Goal: Information Seeking & Learning: Learn about a topic

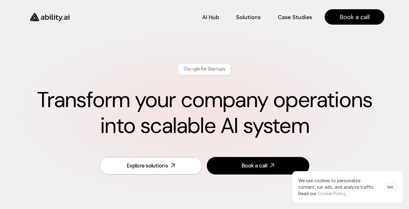
click at [389, 186] on input "****" at bounding box center [390, 187] width 13 height 10
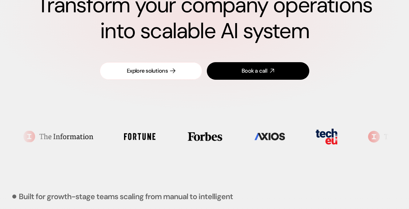
click at [160, 70] on div "Explore solutions" at bounding box center [147, 71] width 41 height 8
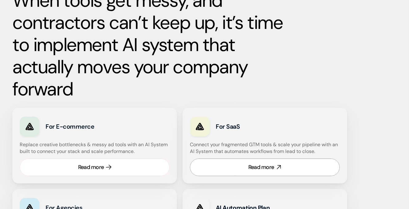
scroll to position [314, 0]
click at [95, 166] on div "Read more" at bounding box center [91, 167] width 26 height 8
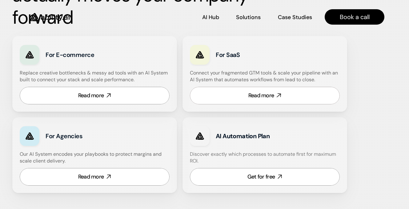
scroll to position [385, 0]
click at [269, 175] on div "Get for free" at bounding box center [261, 177] width 27 height 8
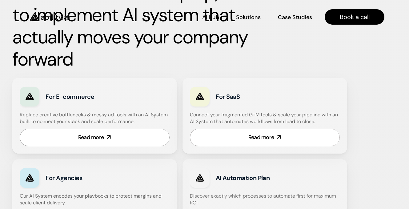
scroll to position [343, 0]
click at [290, 14] on p "Case Studies" at bounding box center [295, 17] width 33 height 8
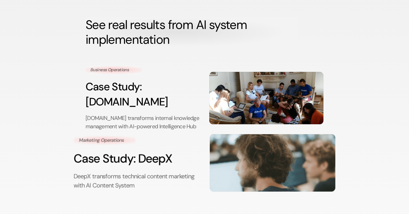
scroll to position [40, 0]
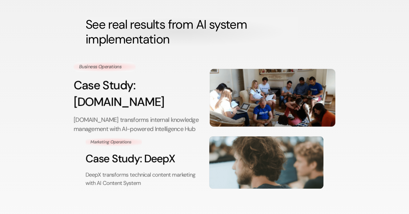
click at [181, 115] on p "[DOMAIN_NAME] transforms internal knowledge management with AI-powered Intellig…" at bounding box center [137, 124] width 126 height 18
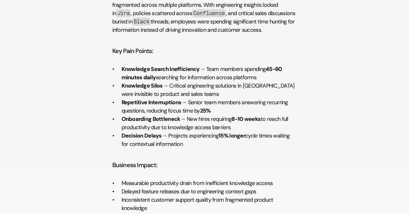
scroll to position [445, 0]
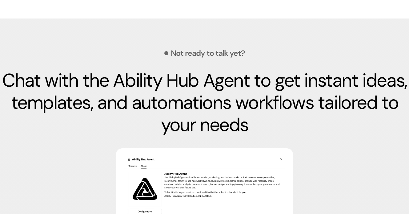
scroll to position [2058, 0]
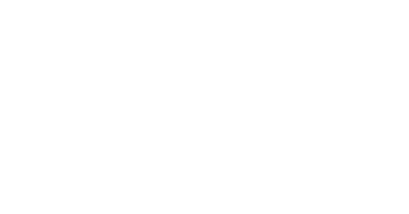
scroll to position [40, 0]
